Goal: Transaction & Acquisition: Purchase product/service

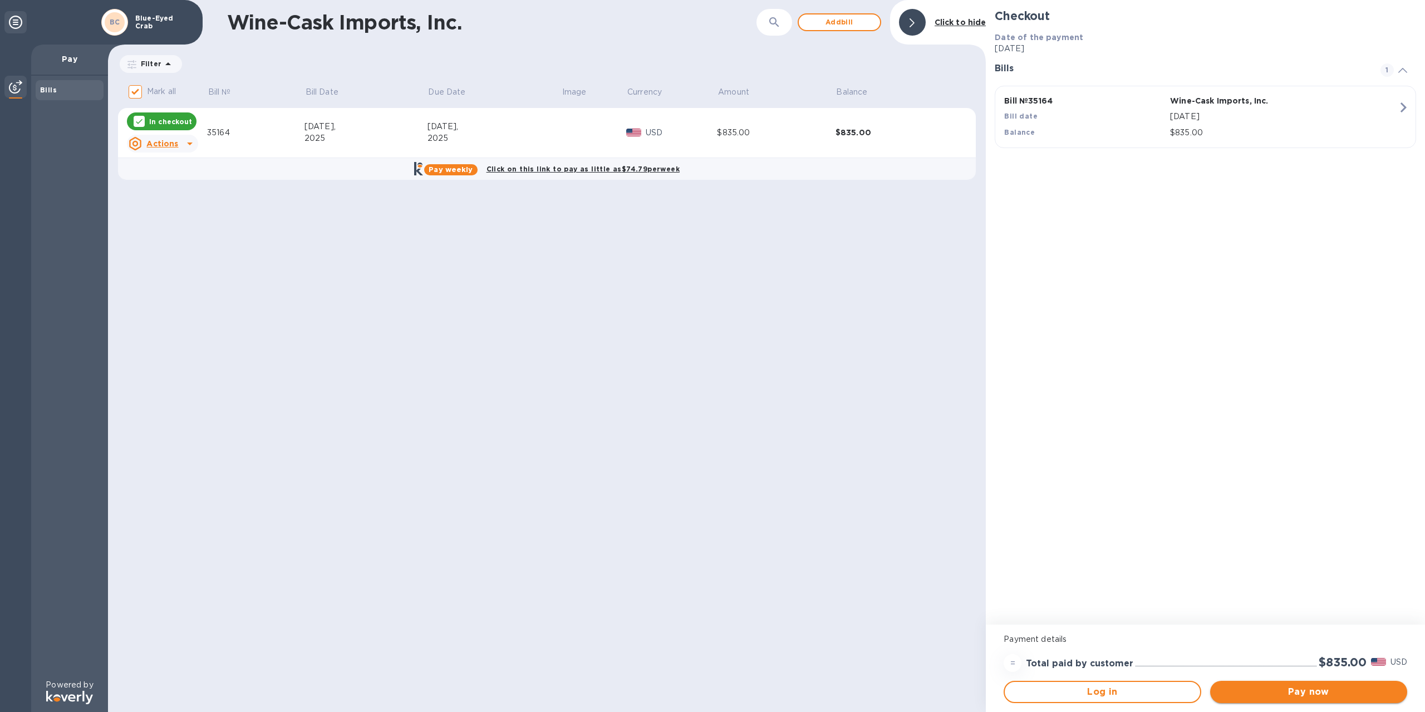
click at [1319, 684] on button "Pay now" at bounding box center [1308, 692] width 197 height 22
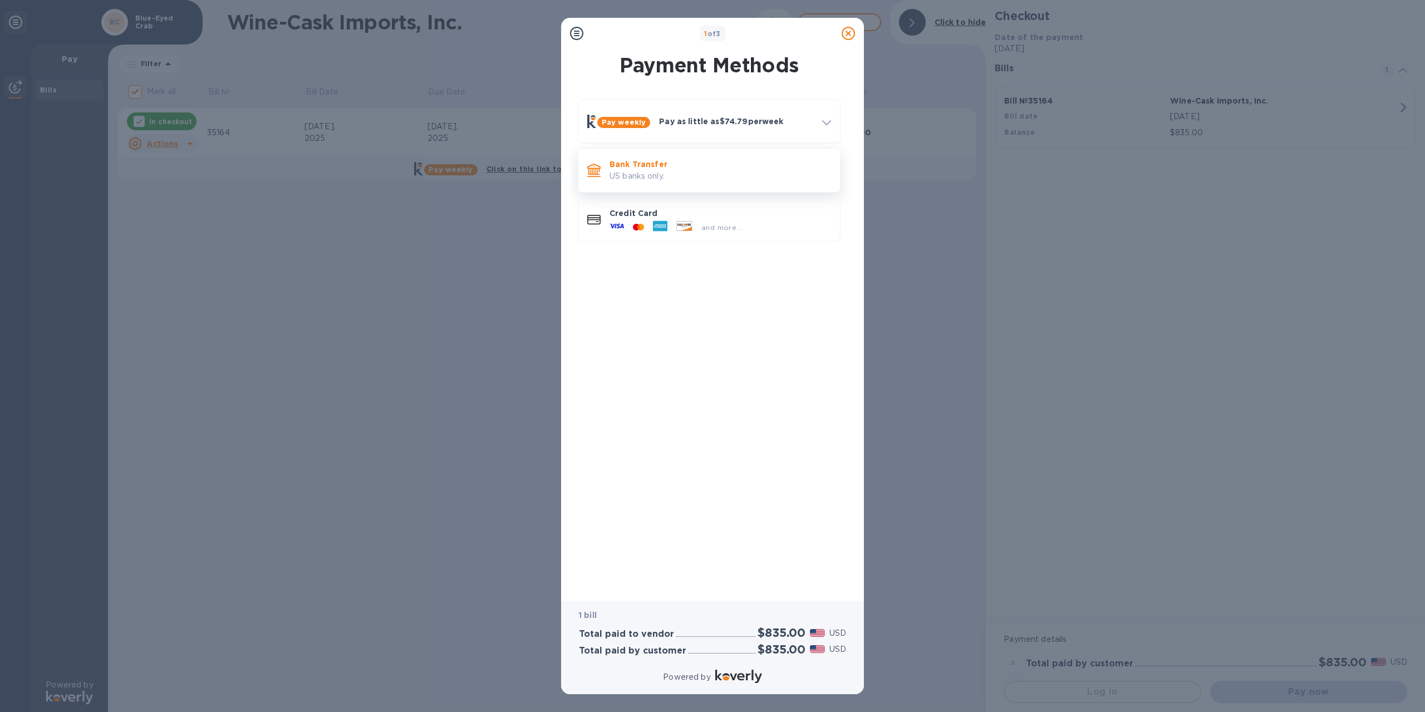
click at [681, 166] on p "Bank Transfer" at bounding box center [721, 164] width 222 height 11
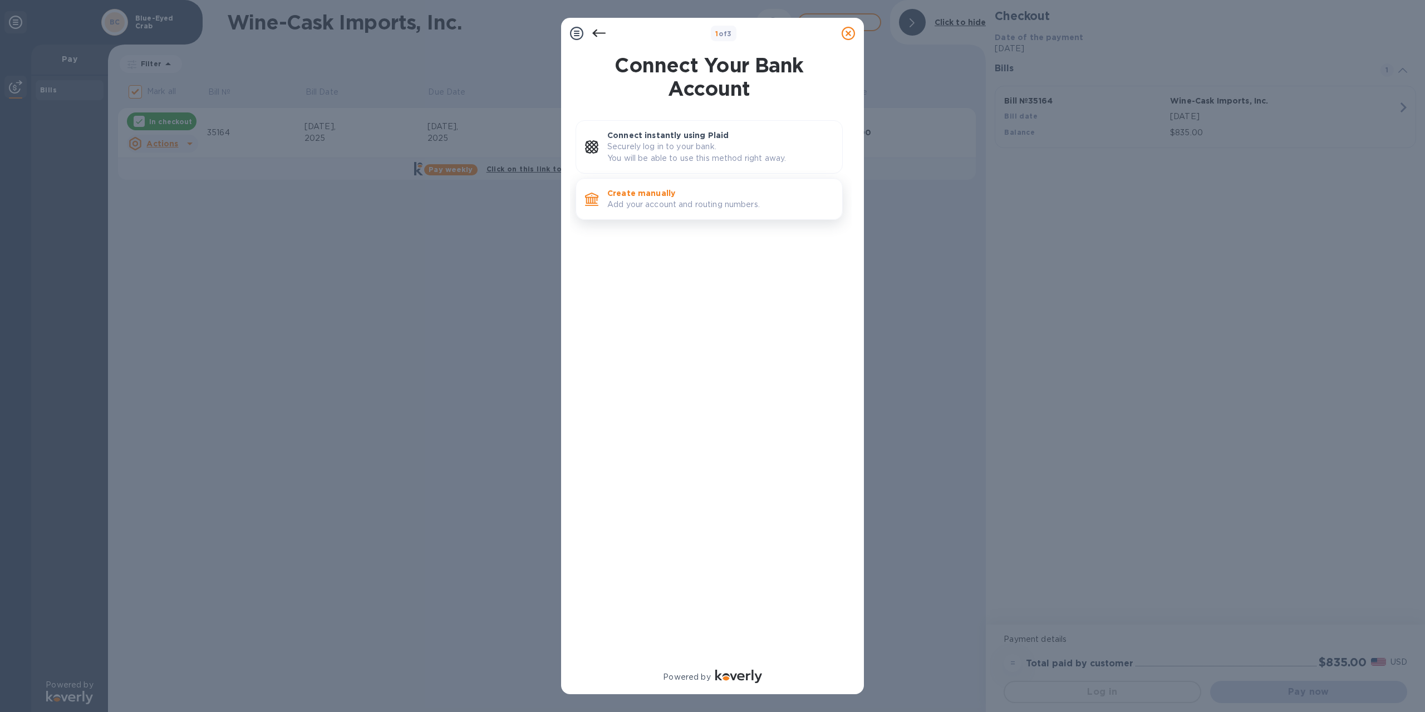
click at [708, 199] on p "Add your account and routing numbers." at bounding box center [720, 205] width 226 height 12
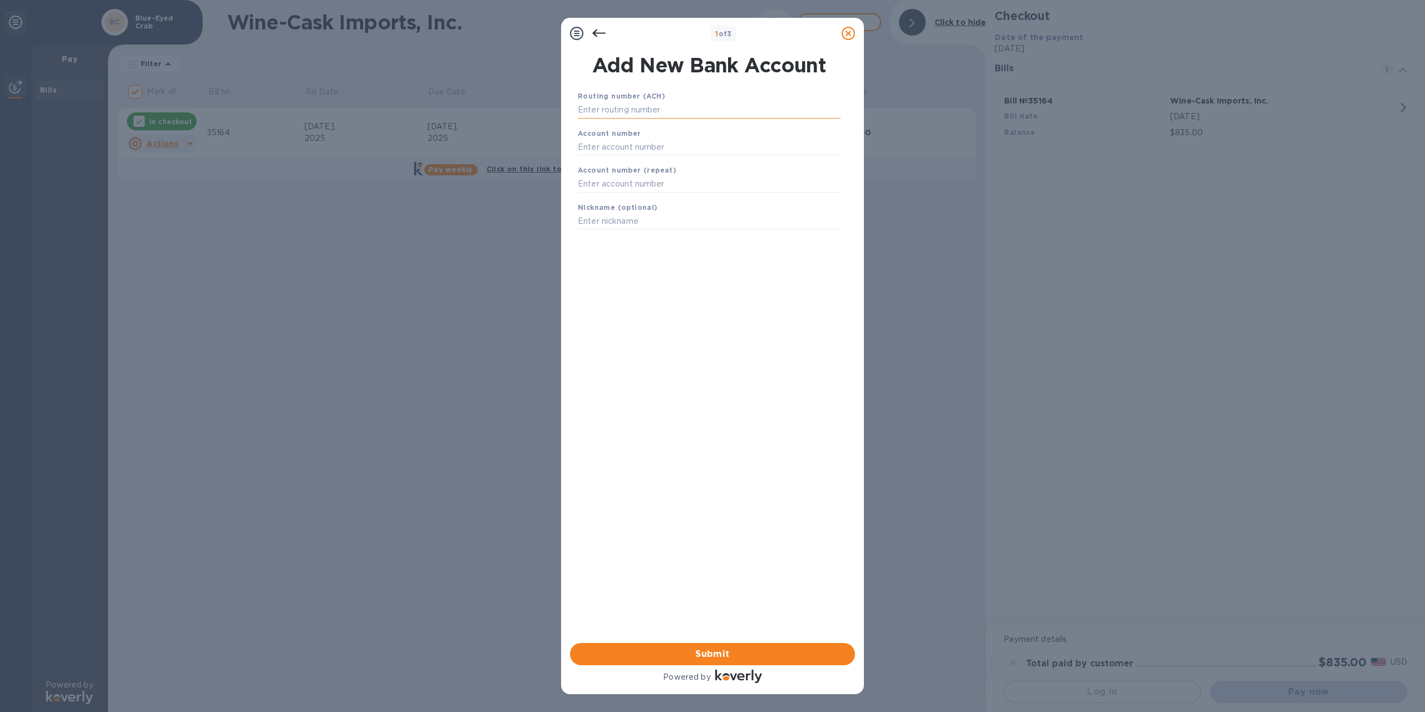
click at [695, 115] on input "text" at bounding box center [709, 110] width 263 height 17
type input "011301798"
click at [642, 156] on input "text" at bounding box center [709, 161] width 263 height 17
type input "0600783013"
click at [612, 208] on div "Account number (repeat)" at bounding box center [709, 192] width 272 height 37
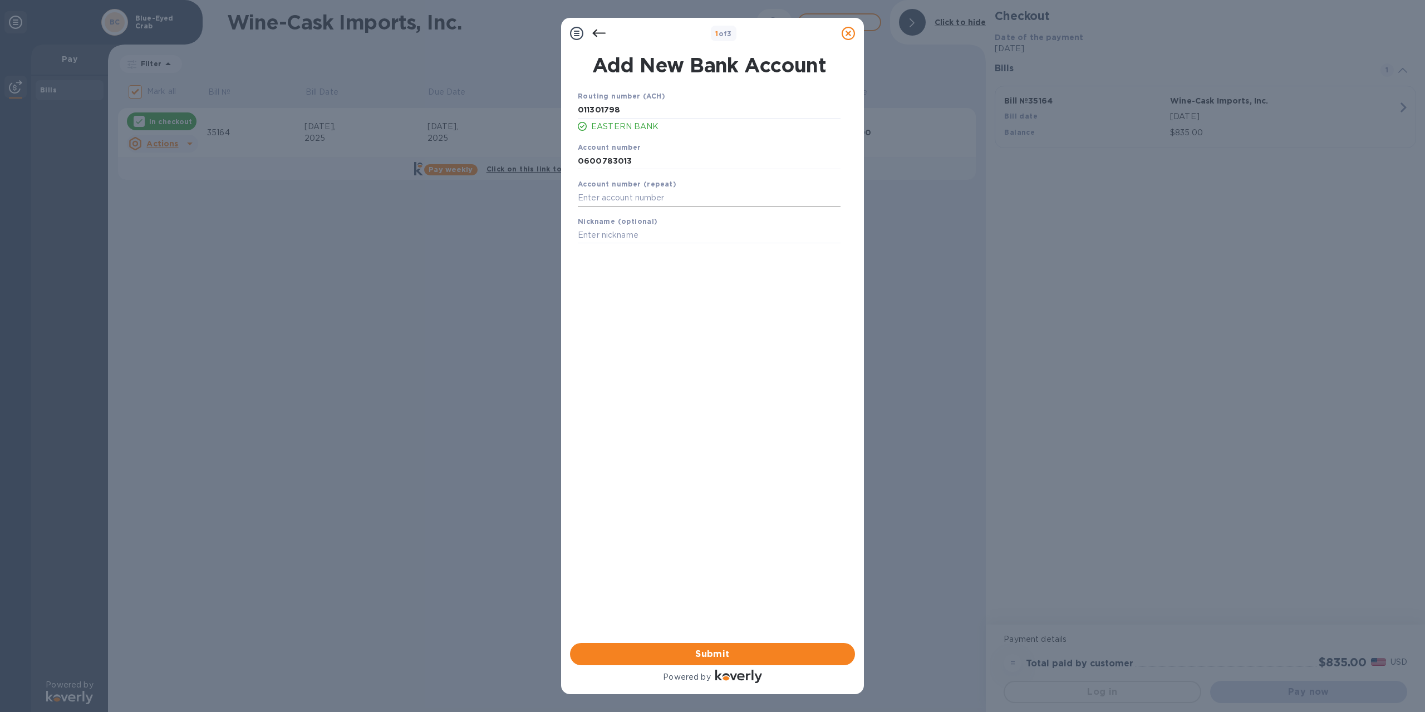
click at [625, 196] on input "text" at bounding box center [709, 198] width 263 height 17
type input "0600783013"
click at [702, 644] on button "Submit" at bounding box center [712, 654] width 285 height 22
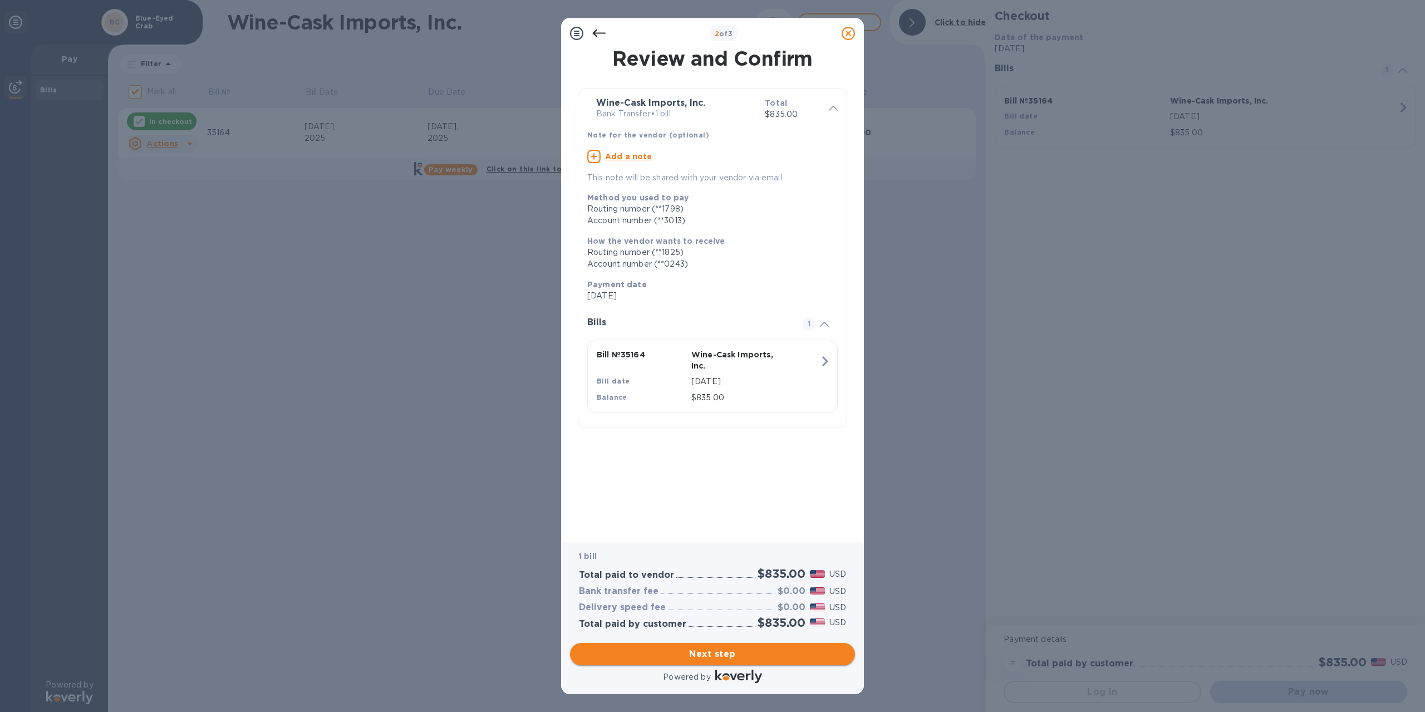
click at [716, 656] on span "Next step" at bounding box center [712, 653] width 267 height 13
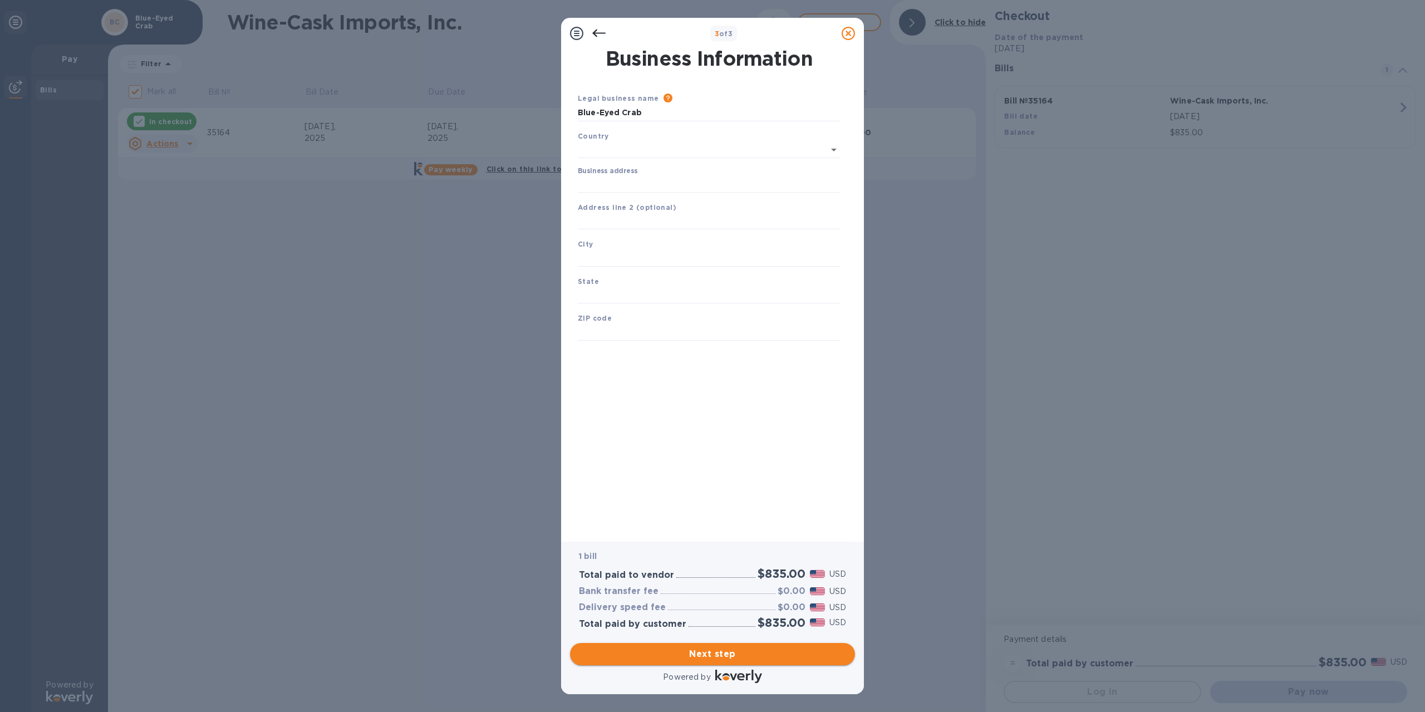
type input "[GEOGRAPHIC_DATA]"
click at [655, 176] on input "Business address" at bounding box center [709, 182] width 263 height 17
type input "[STREET_ADDRESS]"
click at [656, 252] on input "text" at bounding box center [709, 256] width 263 height 17
type input "[GEOGRAPHIC_DATA]"
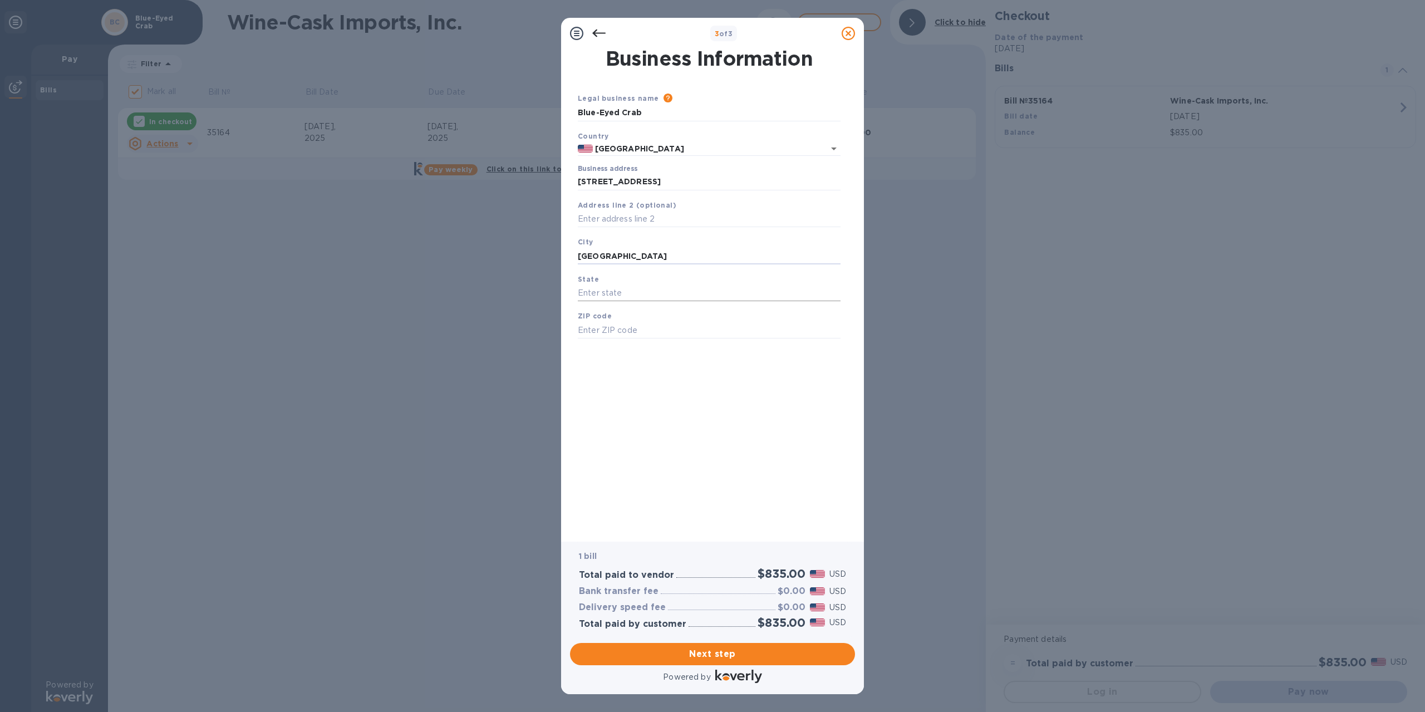
click at [619, 301] on input "text" at bounding box center [709, 293] width 263 height 17
type input "MA"
click at [610, 321] on div "ZIP code" at bounding box center [709, 324] width 272 height 37
click at [612, 332] on input "text" at bounding box center [709, 330] width 263 height 17
type input "02360"
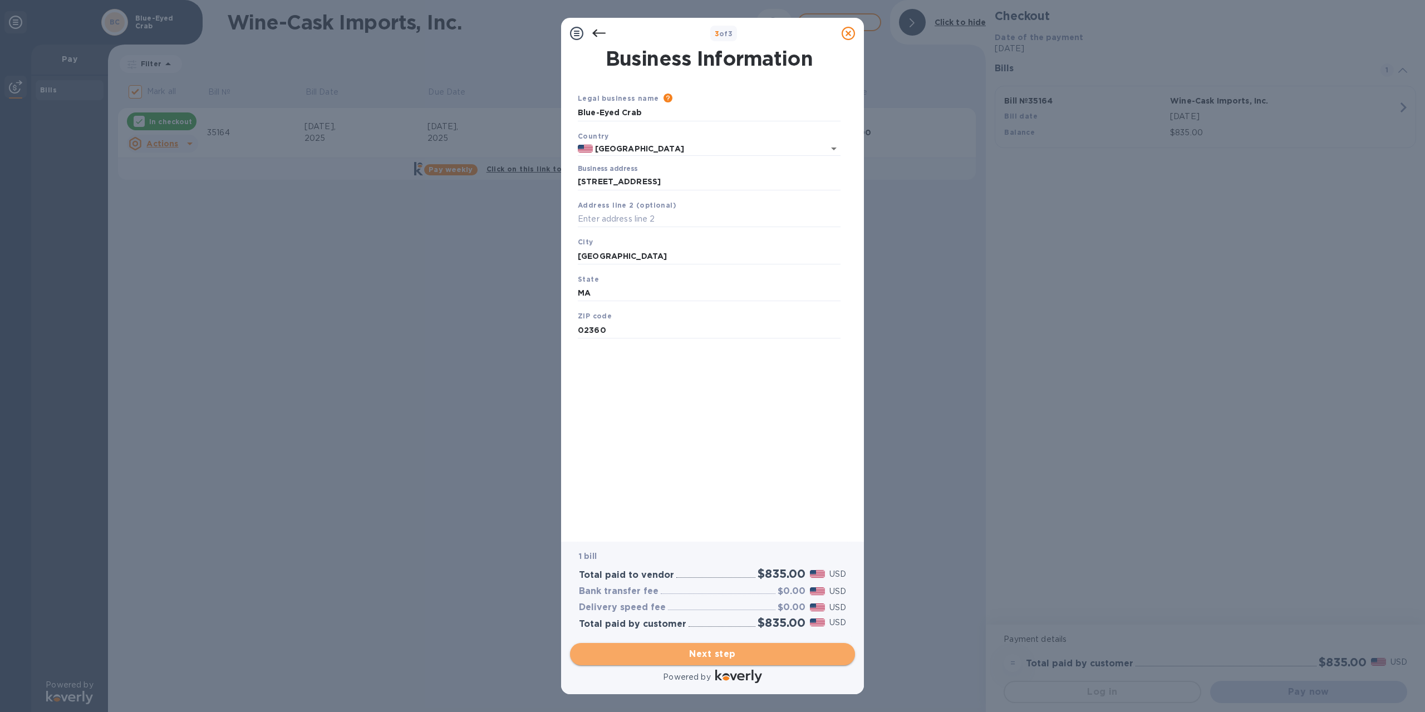
click at [735, 655] on span "Next step" at bounding box center [712, 653] width 267 height 13
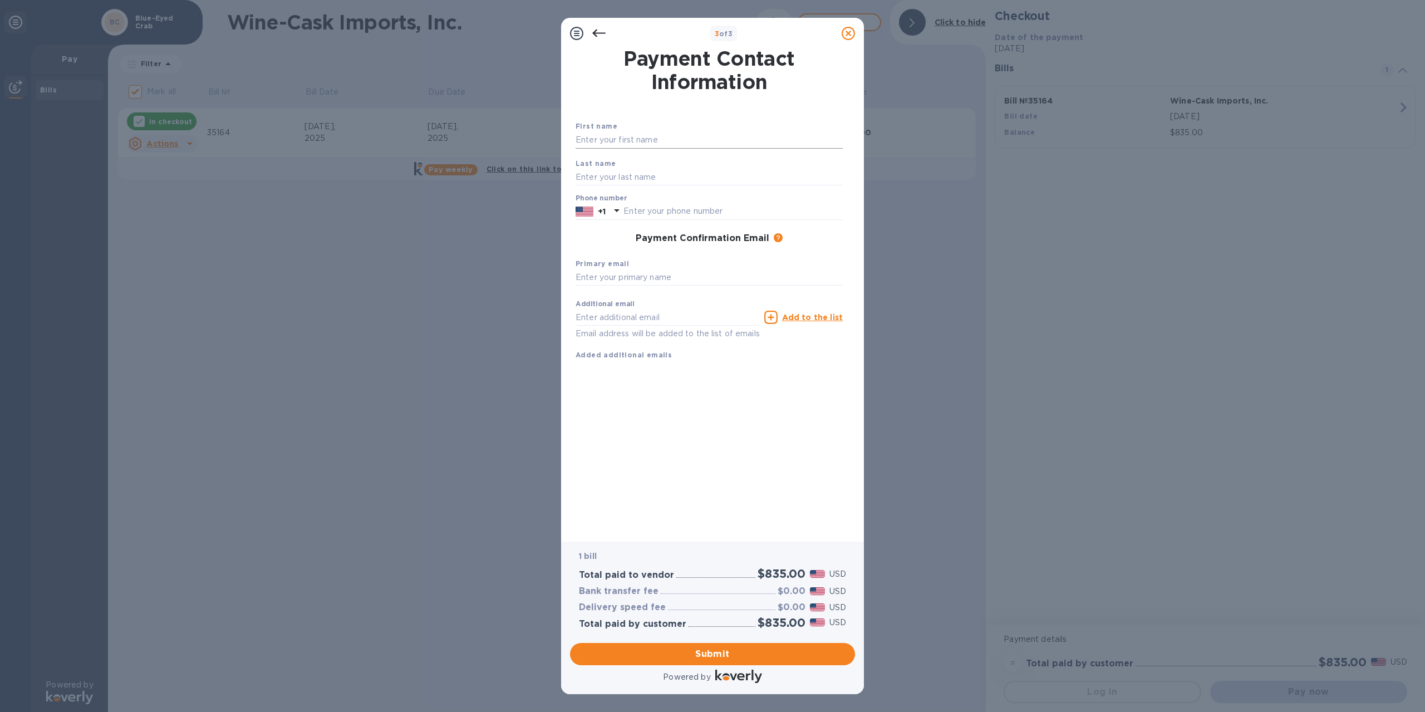
click at [637, 135] on input "text" at bounding box center [709, 140] width 267 height 17
type input "[PERSON_NAME]"
type input "6176451249"
type input "[EMAIL_ADDRESS][DOMAIN_NAME]"
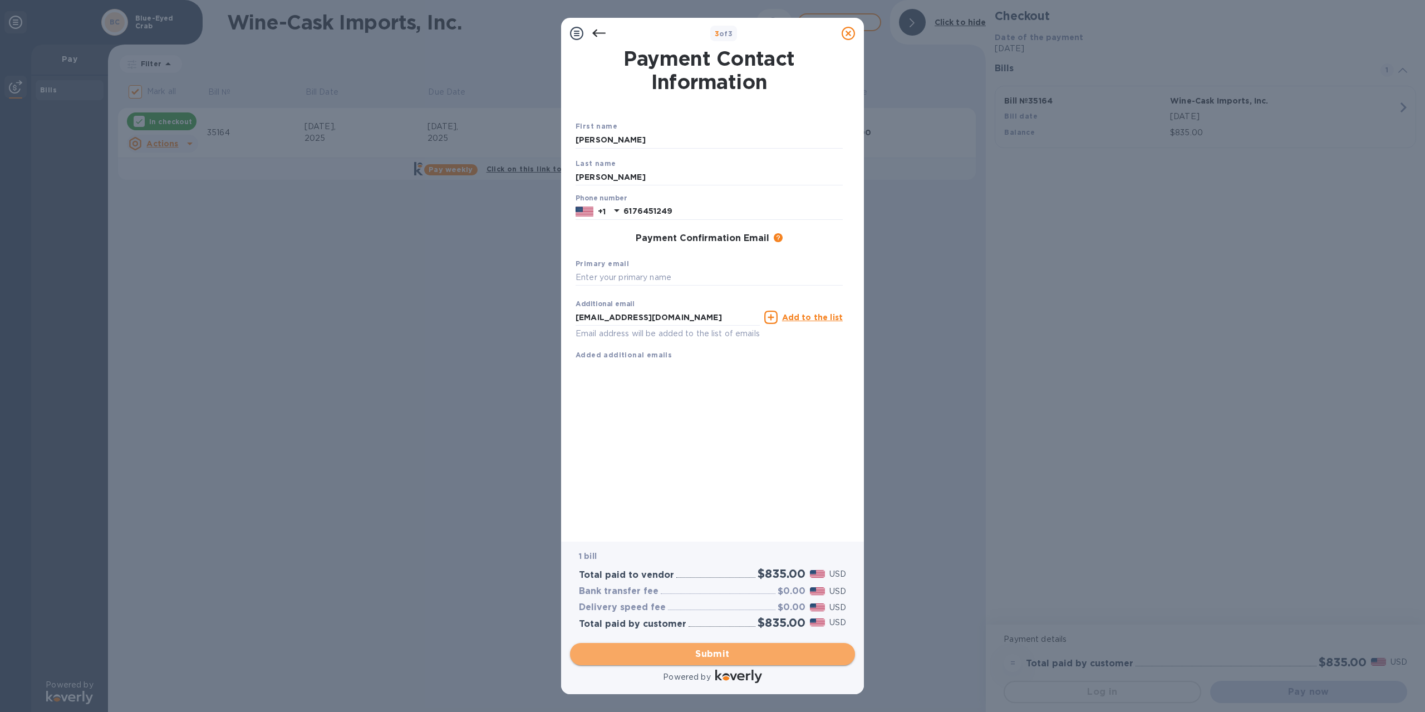
click at [692, 655] on span "Submit" at bounding box center [712, 653] width 267 height 13
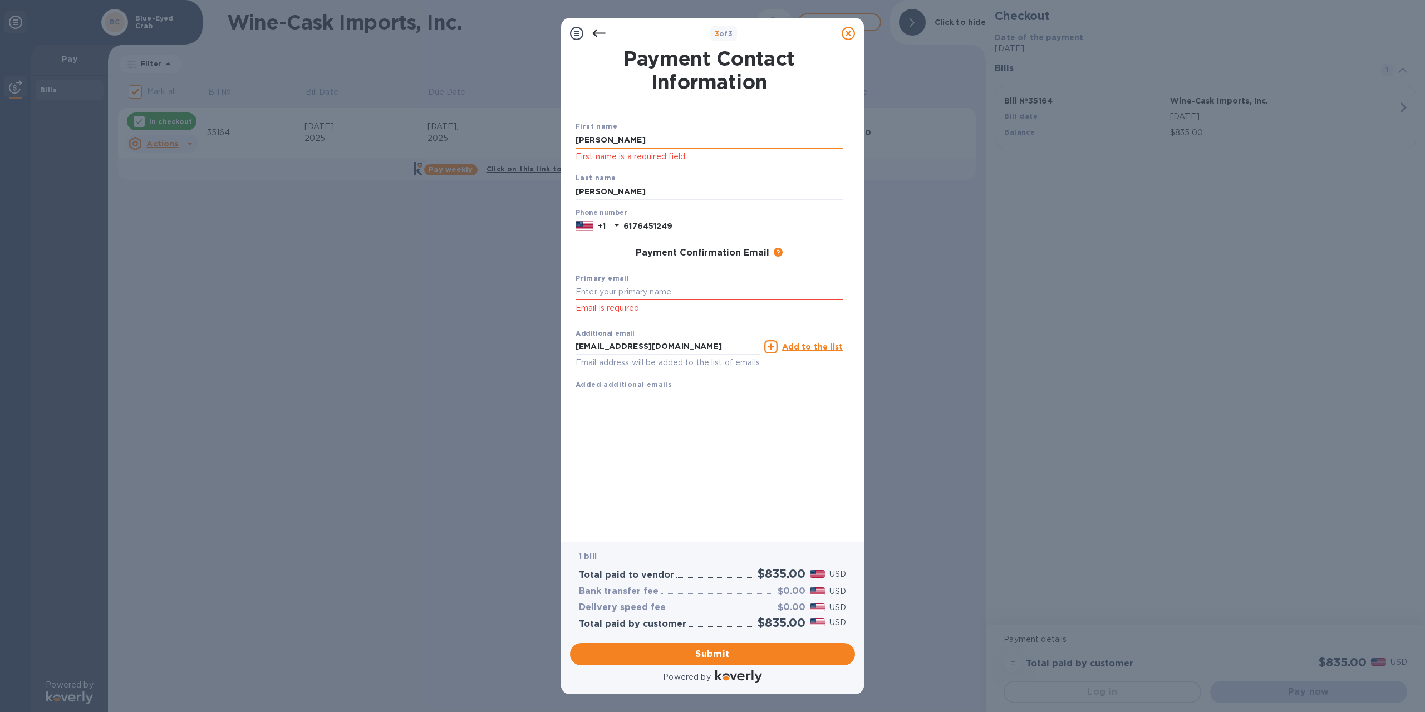
click at [623, 134] on input "[PERSON_NAME]" at bounding box center [709, 140] width 267 height 17
type input "[PERSON_NAME]"
click at [630, 292] on input "text" at bounding box center [709, 292] width 267 height 17
type input "[EMAIL_ADDRESS][DOMAIN_NAME]"
click at [724, 657] on span "Submit" at bounding box center [712, 653] width 267 height 13
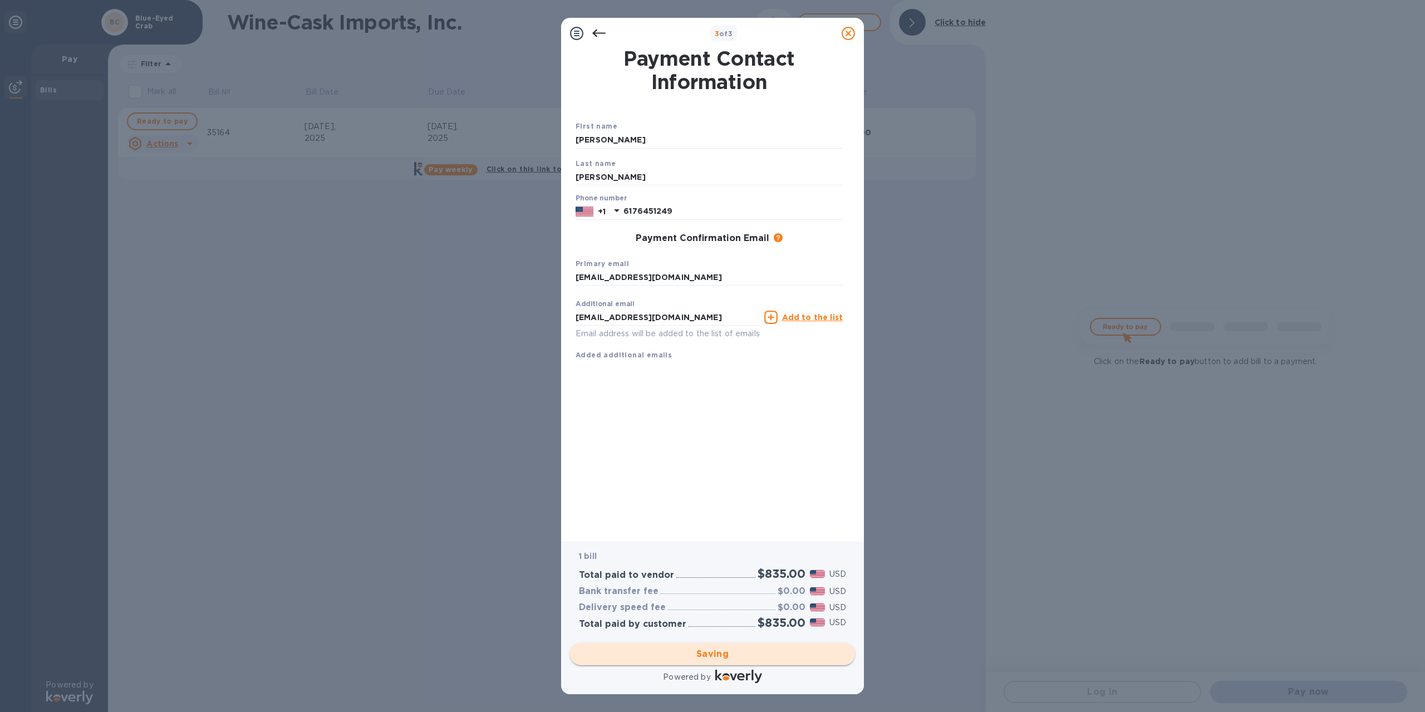
checkbox input "false"
